Goal: Task Accomplishment & Management: Use online tool/utility

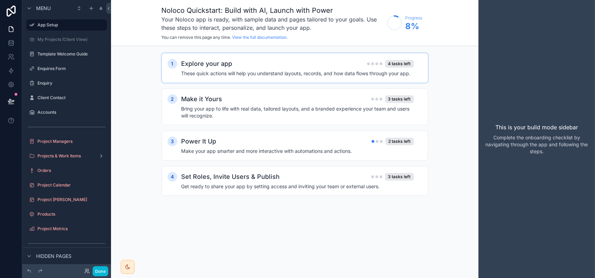
click at [242, 69] on div "Explore your app 4 tasks left" at bounding box center [297, 64] width 232 height 10
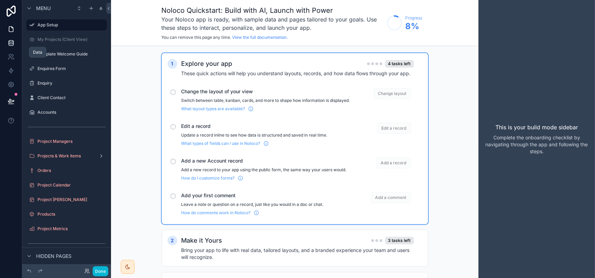
click at [14, 46] on icon at bounding box center [11, 43] width 7 height 7
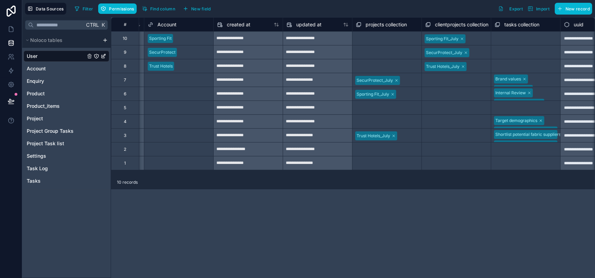
scroll to position [0, 723]
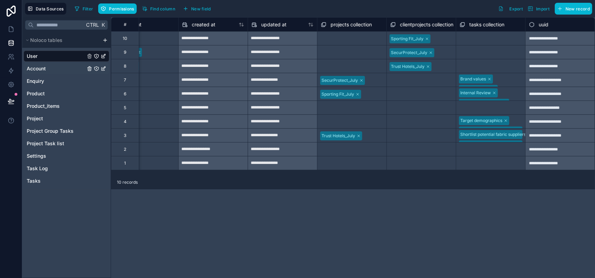
click at [39, 72] on span "Account" at bounding box center [36, 68] width 19 height 7
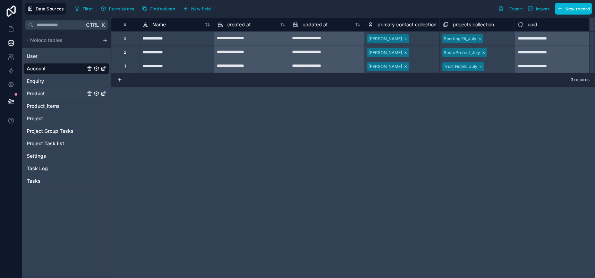
click at [41, 97] on span "Product" at bounding box center [36, 93] width 18 height 7
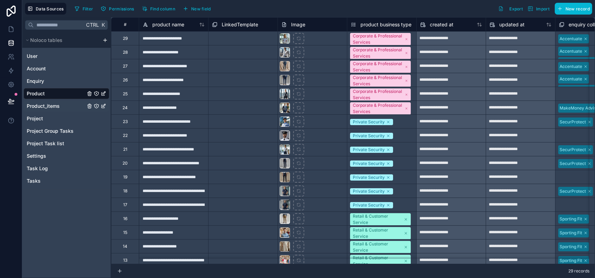
click at [47, 110] on span "Product_items" at bounding box center [43, 106] width 33 height 7
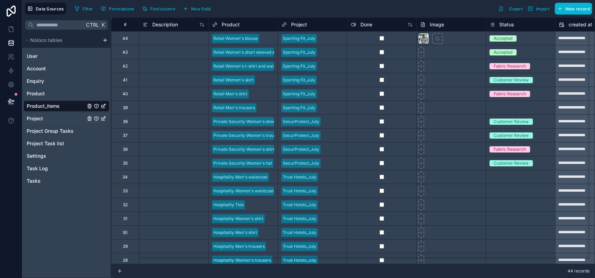
click at [43, 122] on span "Project" at bounding box center [35, 118] width 16 height 7
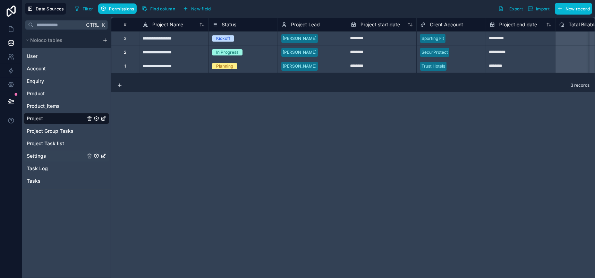
click at [46, 159] on span "Settings" at bounding box center [36, 156] width 19 height 7
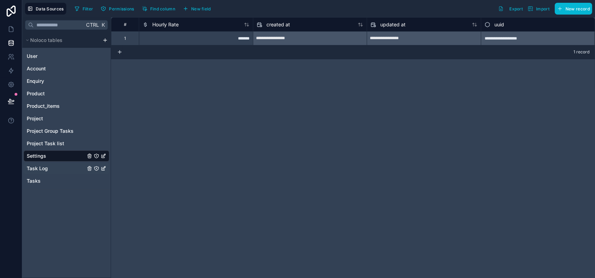
click at [48, 172] on span "Task Log" at bounding box center [37, 168] width 21 height 7
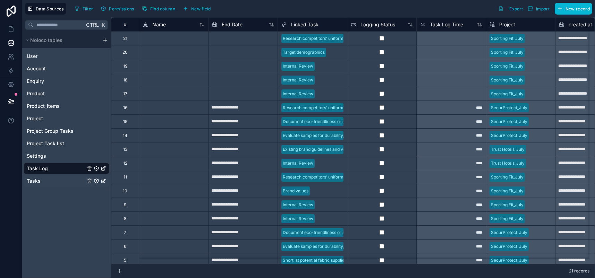
click at [40, 184] on span "Tasks" at bounding box center [34, 181] width 14 height 7
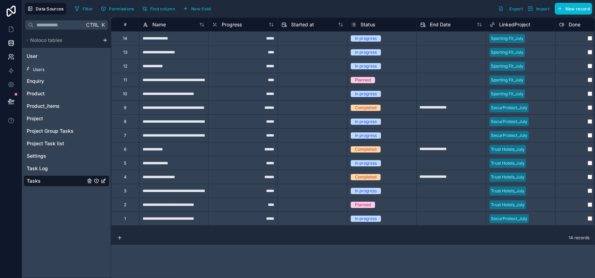
click at [12, 60] on icon at bounding box center [11, 56] width 7 height 7
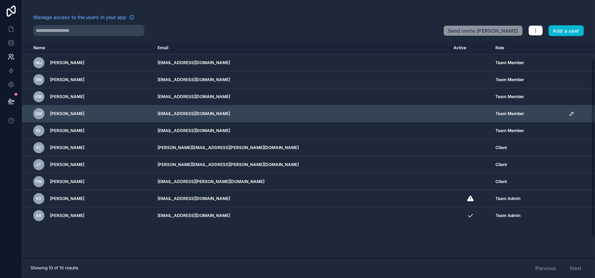
scroll to position [25, 0]
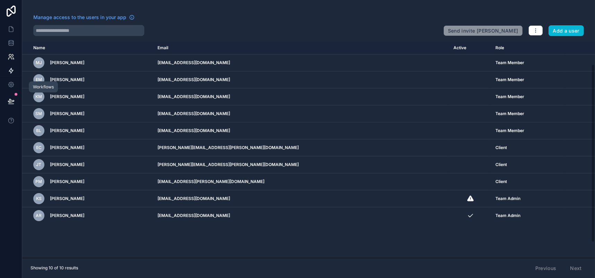
click at [12, 74] on icon at bounding box center [11, 70] width 7 height 7
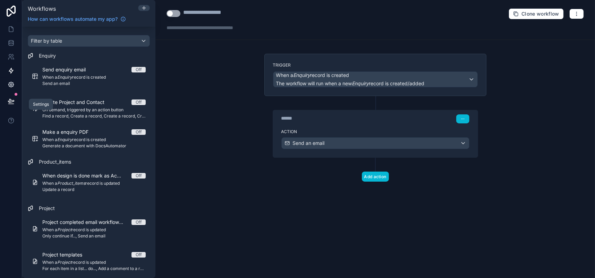
click at [15, 88] on icon at bounding box center [11, 84] width 7 height 7
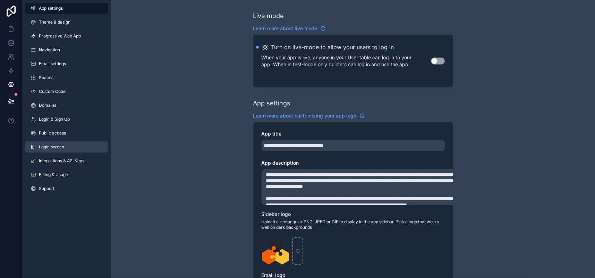
click at [80, 153] on link "Login screen" at bounding box center [66, 146] width 83 height 11
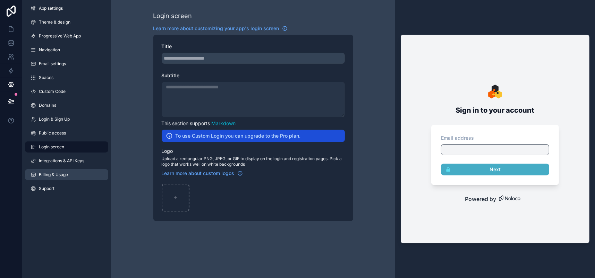
click at [56, 178] on span "Billing & Usage" at bounding box center [53, 175] width 29 height 6
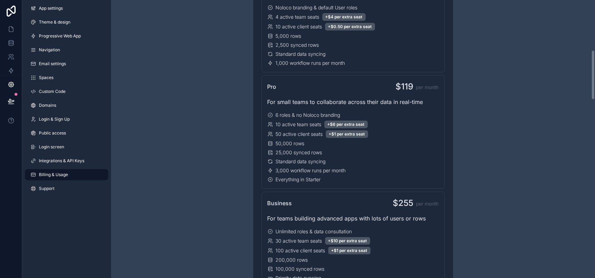
scroll to position [277, 0]
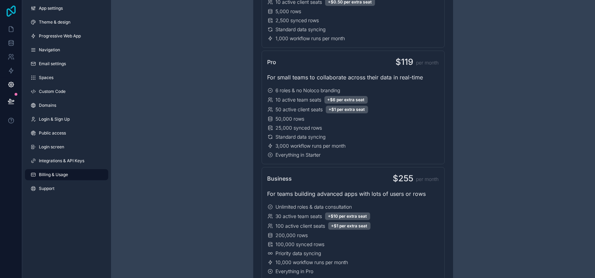
click at [15, 13] on icon at bounding box center [11, 11] width 14 height 11
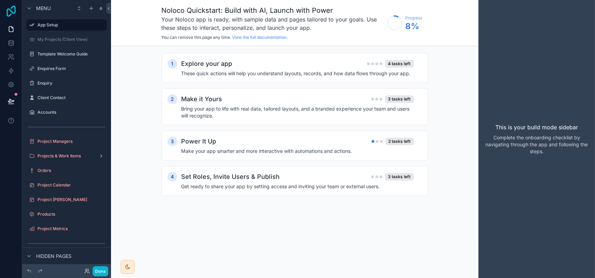
click at [16, 7] on icon at bounding box center [11, 11] width 9 height 11
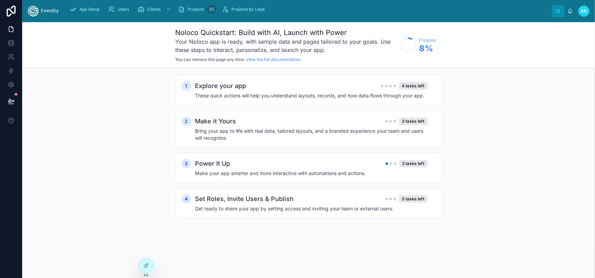
click at [59, 11] on img at bounding box center [43, 11] width 31 height 11
click at [9, 50] on link at bounding box center [11, 43] width 22 height 14
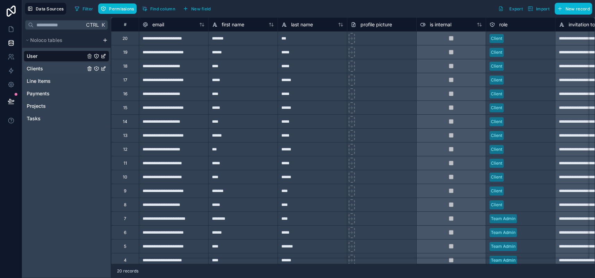
click at [37, 72] on span "Clients" at bounding box center [35, 68] width 16 height 7
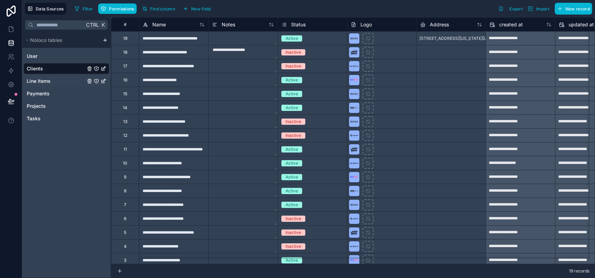
click at [46, 85] on span "Line Items" at bounding box center [39, 81] width 24 height 7
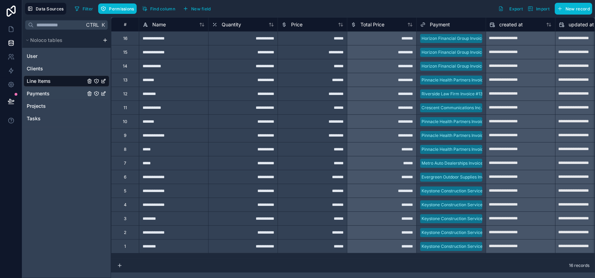
click at [46, 97] on span "Payments" at bounding box center [38, 93] width 23 height 7
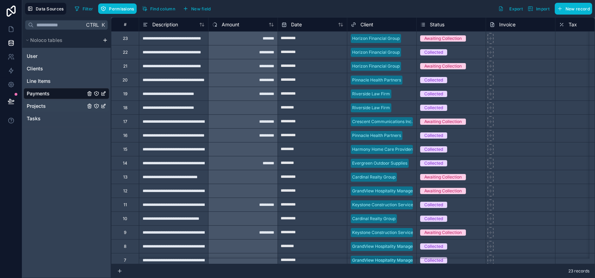
click at [46, 110] on span "Projects" at bounding box center [36, 106] width 19 height 7
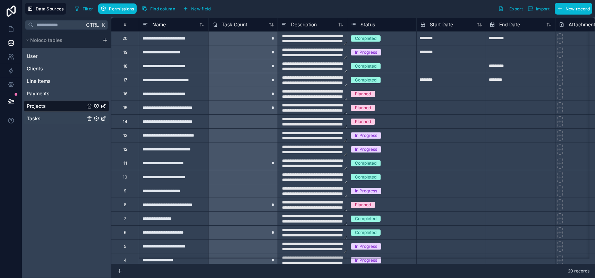
click at [41, 122] on span "Tasks" at bounding box center [34, 118] width 14 height 7
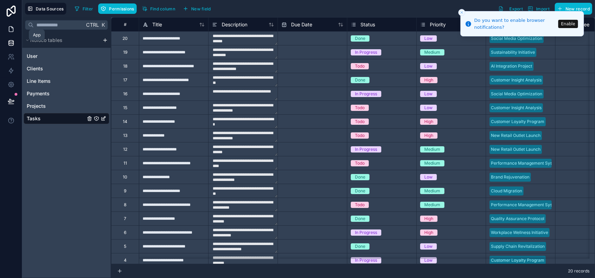
click at [17, 36] on link at bounding box center [11, 29] width 22 height 14
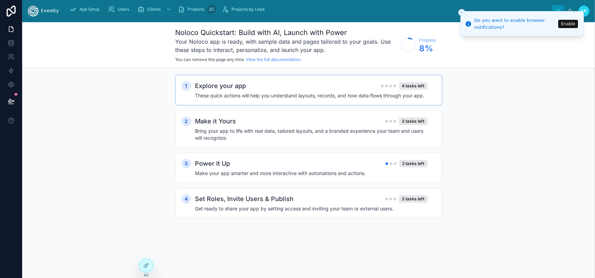
click at [363, 91] on div "Explore your app 4 tasks left" at bounding box center [311, 86] width 232 height 10
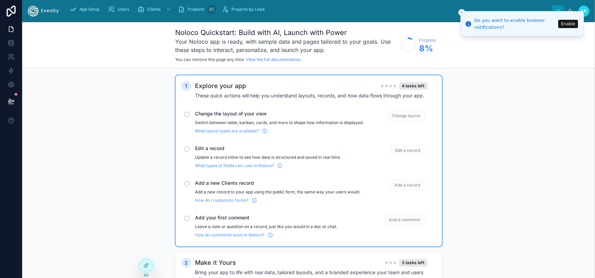
click at [425, 121] on span "Change layout" at bounding box center [405, 115] width 37 height 11
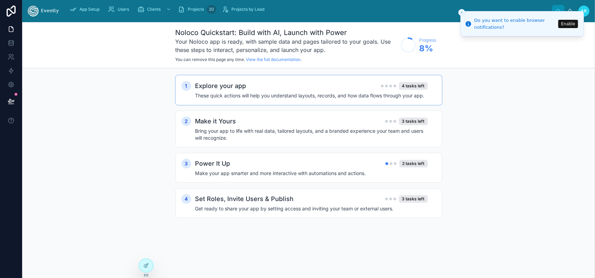
click at [385, 99] on h4 "These quick actions will help you understand layouts, records, and how data flo…" at bounding box center [311, 95] width 232 height 7
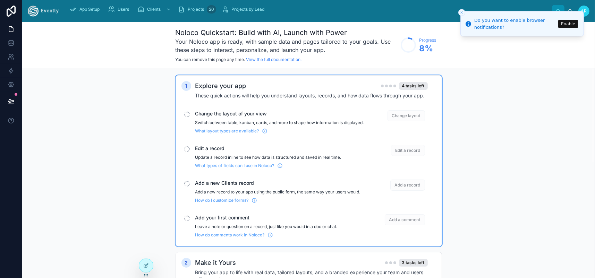
click at [54, 13] on img at bounding box center [43, 11] width 31 height 11
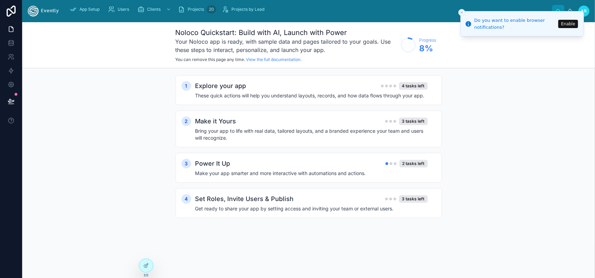
drag, startPoint x: 54, startPoint y: 13, endPoint x: 39, endPoint y: 180, distance: 167.1
click at [39, 180] on div "1 Explore your app 4 tasks left These quick actions will help you understand la…" at bounding box center [308, 153] width 572 height 171
click at [147, 266] on icon at bounding box center [146, 266] width 6 height 6
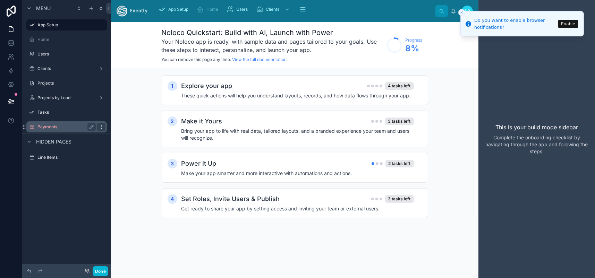
click at [104, 130] on icon "scrollable content" at bounding box center [101, 127] width 6 height 6
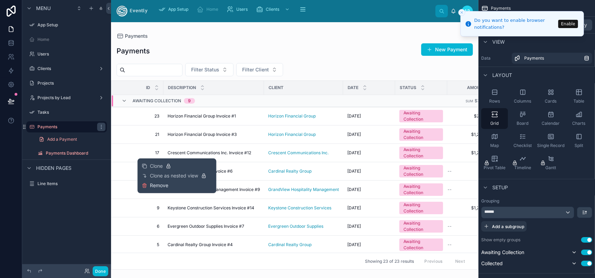
click at [167, 189] on span "Remove" at bounding box center [159, 185] width 18 height 7
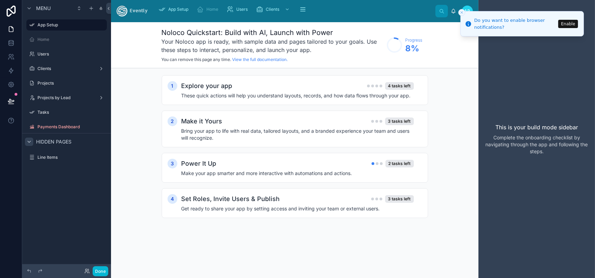
click at [33, 146] on div "scrollable content" at bounding box center [29, 142] width 8 height 8
click at [94, 160] on icon "scrollable content" at bounding box center [92, 158] width 6 height 6
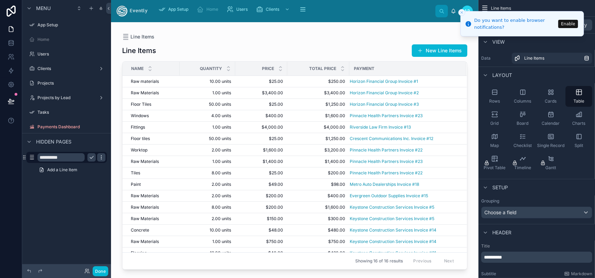
click at [104, 160] on icon "scrollable content" at bounding box center [101, 158] width 6 height 6
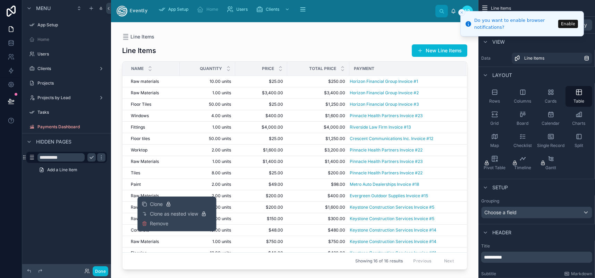
click at [156, 227] on span "Remove" at bounding box center [159, 223] width 18 height 7
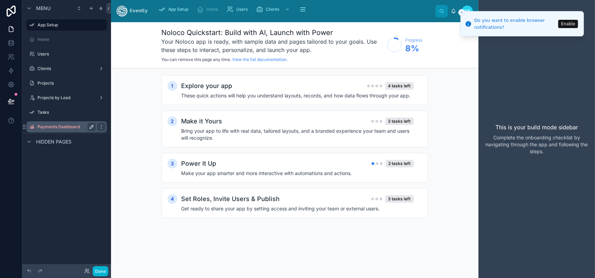
click at [96, 131] on button "scrollable content" at bounding box center [91, 127] width 8 height 8
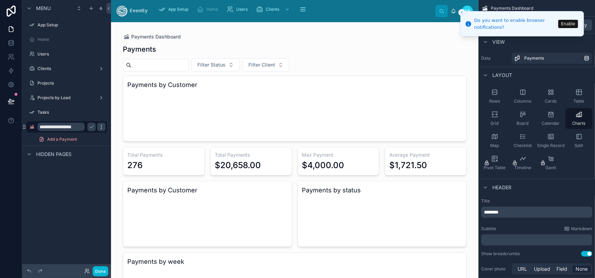
click at [104, 130] on icon "scrollable content" at bounding box center [101, 127] width 6 height 6
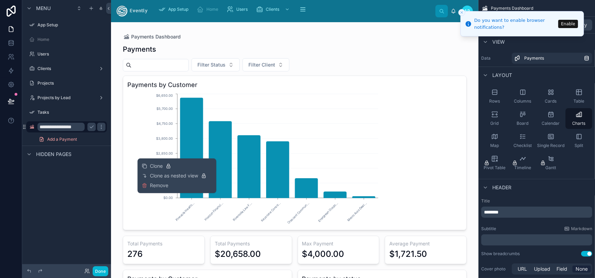
click at [151, 189] on button "Remove" at bounding box center [154, 185] width 27 height 7
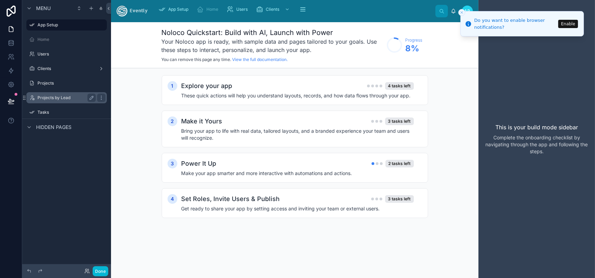
click at [76, 101] on label "Projects by Lead" at bounding box center [64, 98] width 55 height 6
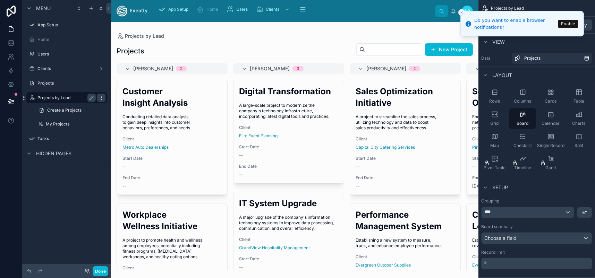
click at [104, 101] on icon "scrollable content" at bounding box center [101, 98] width 6 height 6
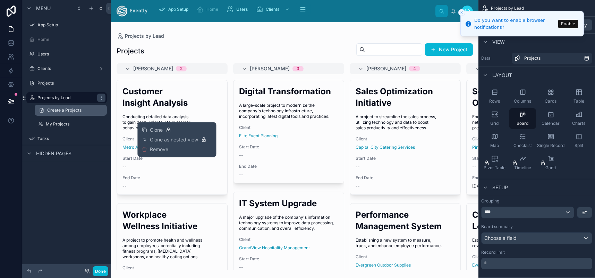
click at [107, 116] on link "Create a Projects" at bounding box center [71, 110] width 72 height 11
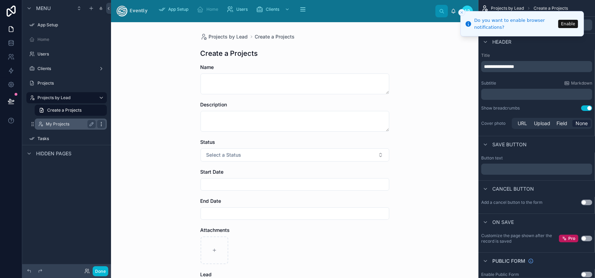
click at [104, 127] on icon "scrollable content" at bounding box center [101, 124] width 6 height 6
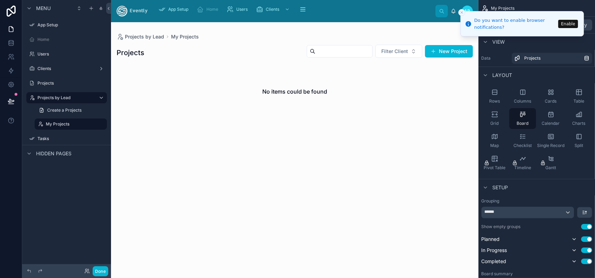
click at [77, 219] on div "Menu App Setup Home Users Clients Projects Projects by Lead Create a Projects M…" at bounding box center [66, 135] width 89 height 270
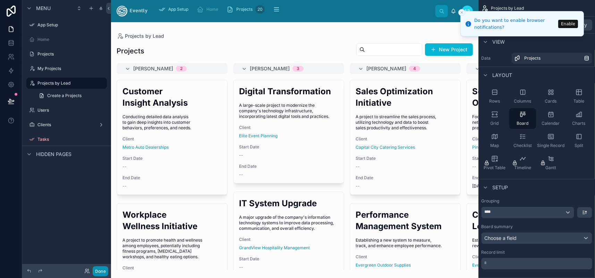
click at [108, 273] on button "Done" at bounding box center [101, 271] width 16 height 10
